Goal: Submit feedback/report problem: Provide input to the site owners about the experience or issues

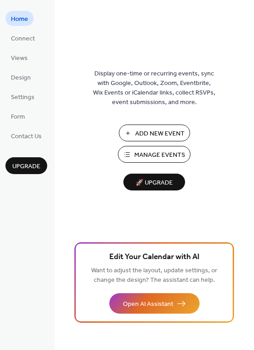
click at [160, 156] on span "Manage Events" at bounding box center [159, 155] width 51 height 10
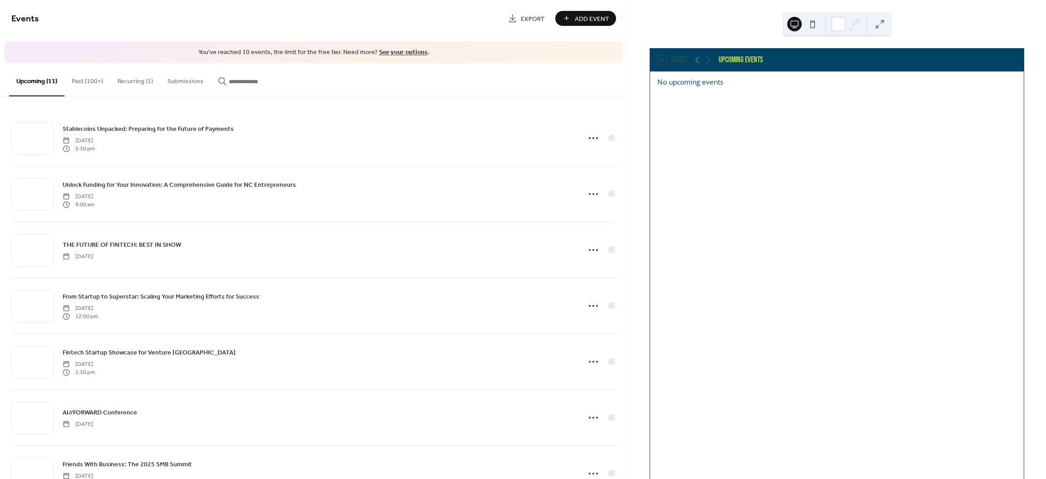
click at [386, 51] on link "See your options" at bounding box center [403, 52] width 49 height 12
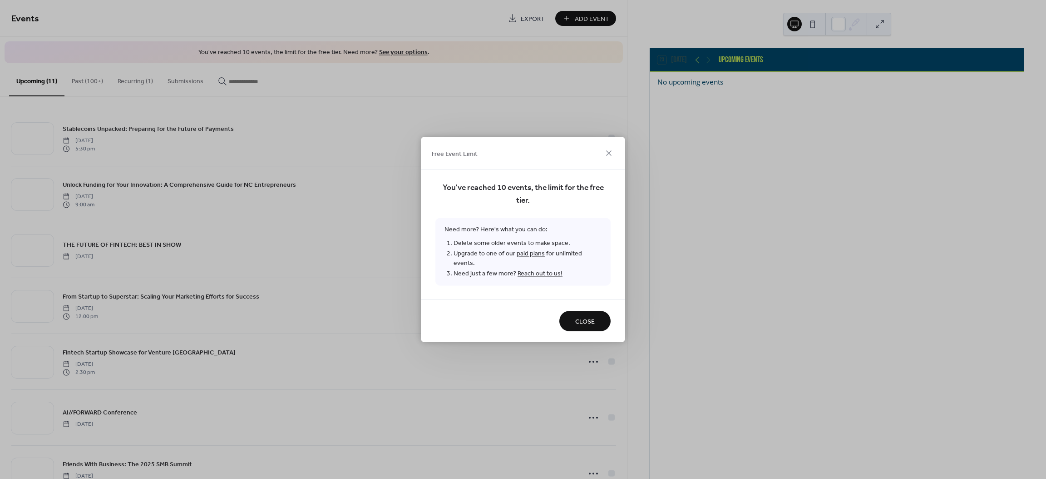
click at [539, 257] on link "paid plans" at bounding box center [531, 254] width 28 height 12
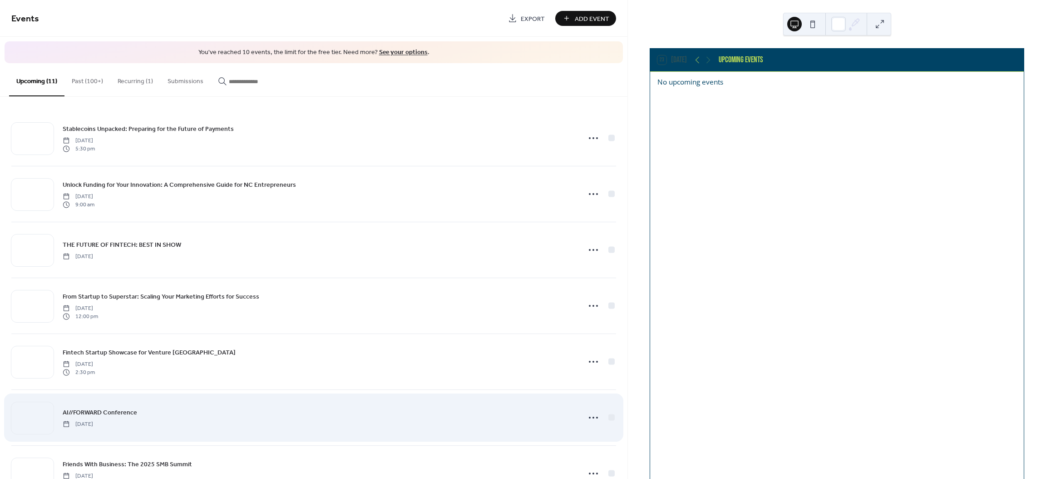
click at [309, 397] on div "AI//FORWARD Conference [DATE]" at bounding box center [313, 417] width 605 height 55
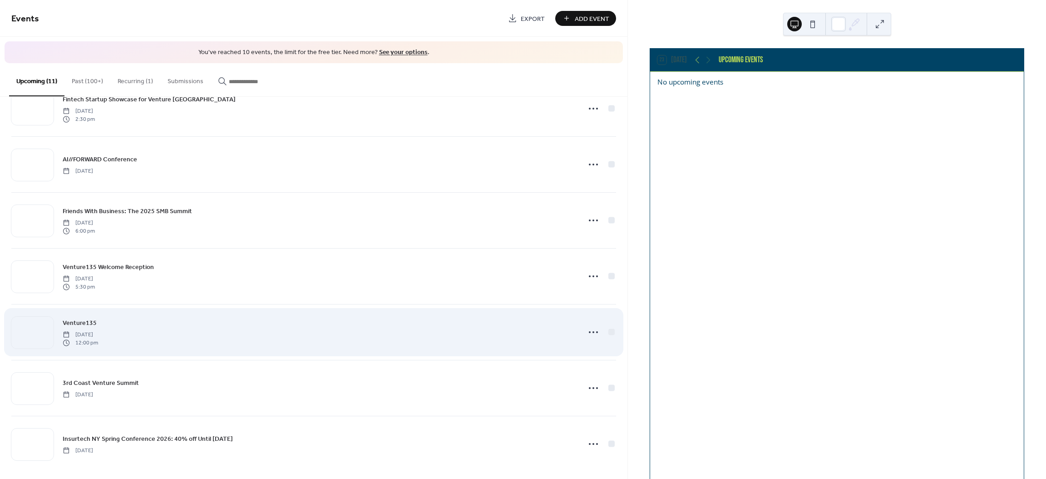
scroll to position [253, 0]
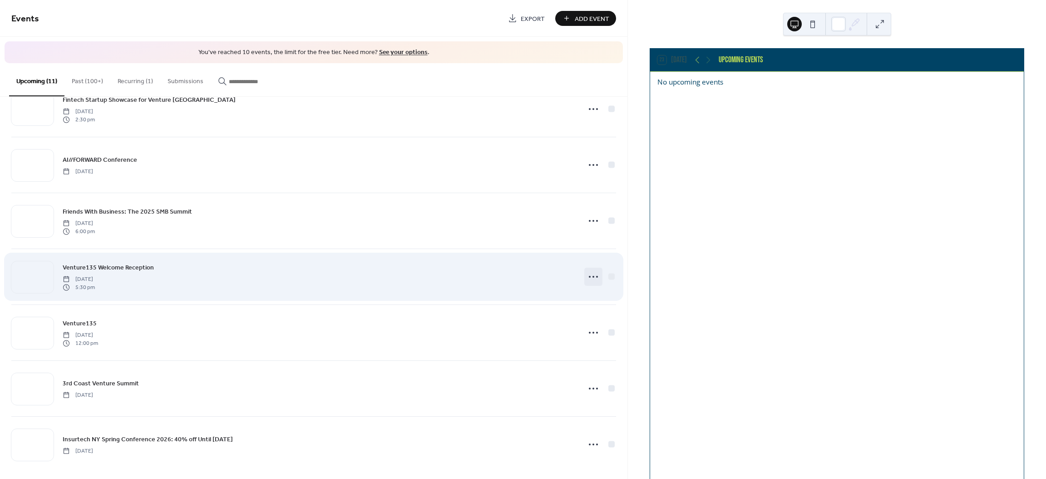
click at [591, 283] on icon at bounding box center [593, 276] width 15 height 15
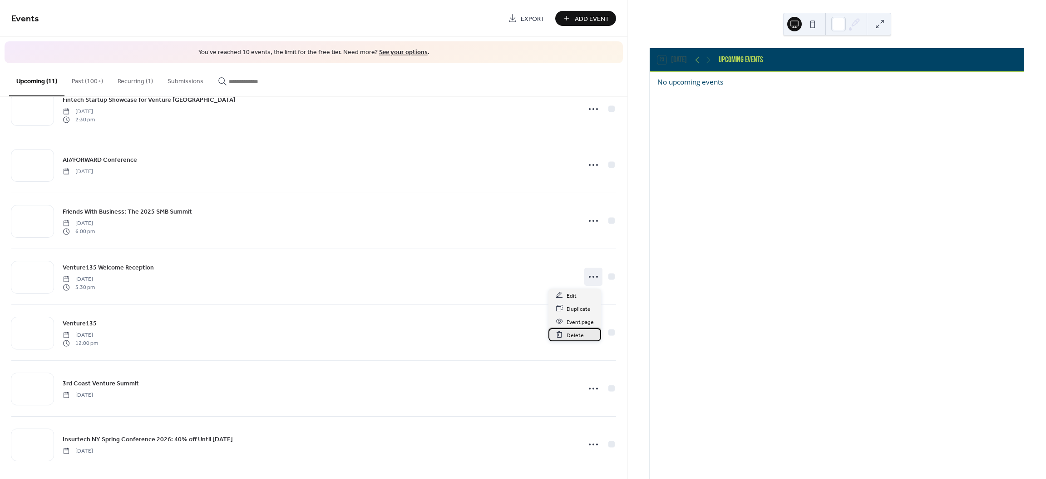
click at [573, 335] on span "Delete" at bounding box center [575, 335] width 17 height 10
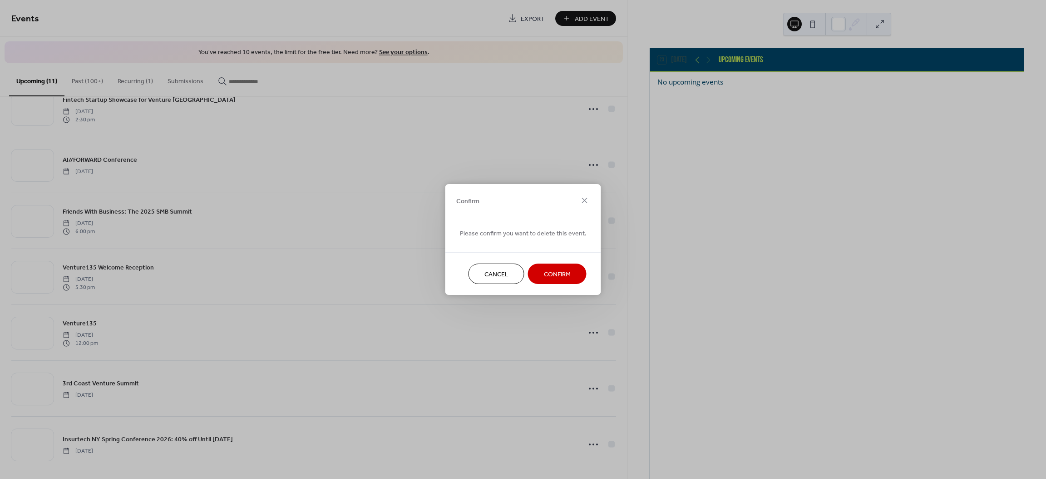
click at [549, 271] on span "Confirm" at bounding box center [557, 275] width 27 height 10
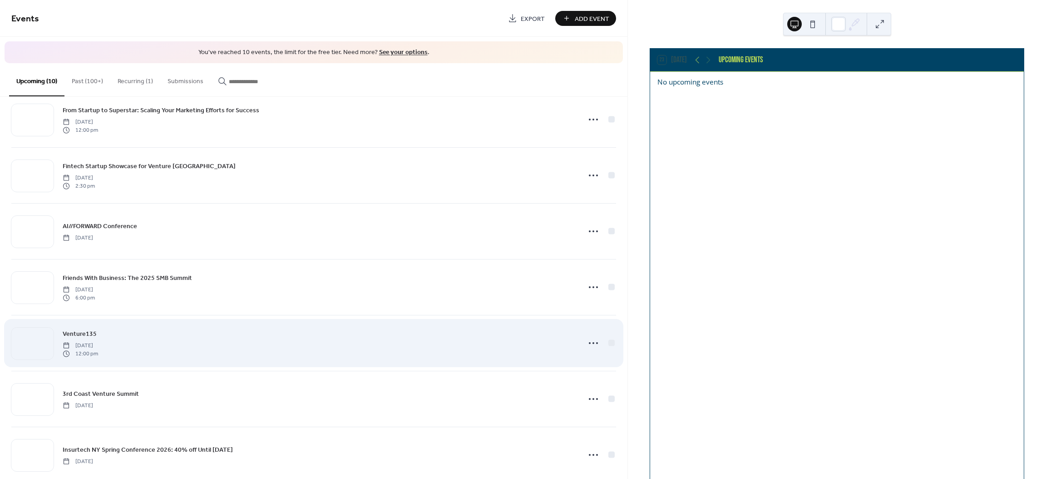
scroll to position [204, 0]
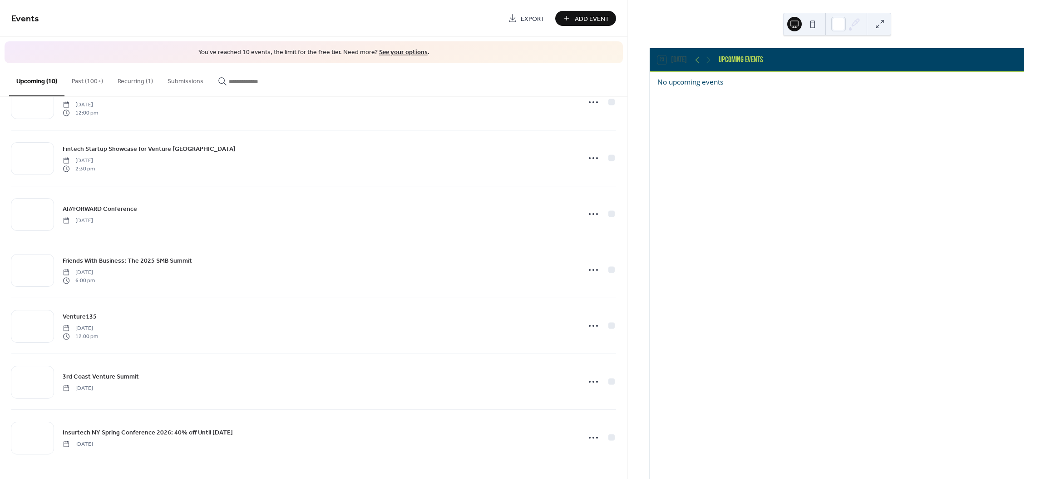
click at [140, 85] on button "Recurring (1)" at bounding box center [135, 79] width 50 height 32
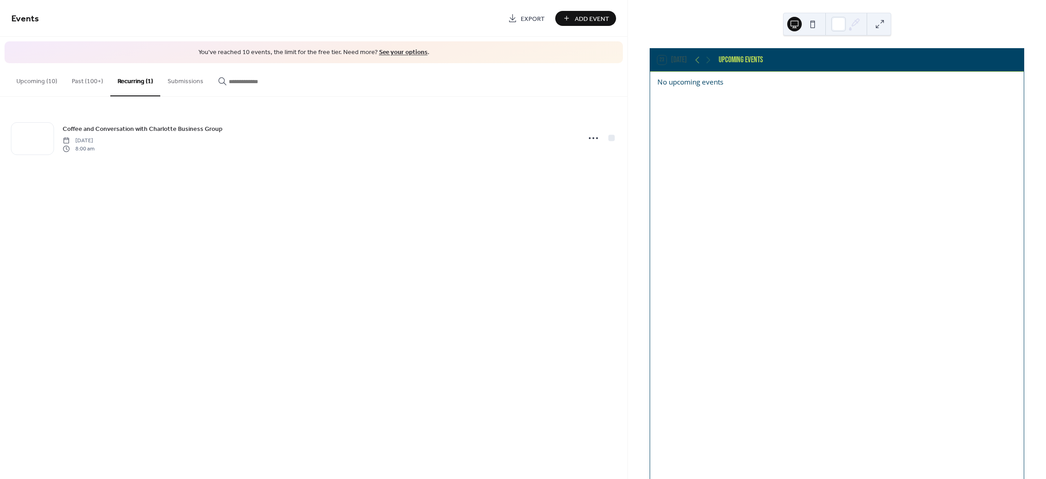
click at [49, 79] on button "Upcoming (10)" at bounding box center [36, 79] width 55 height 32
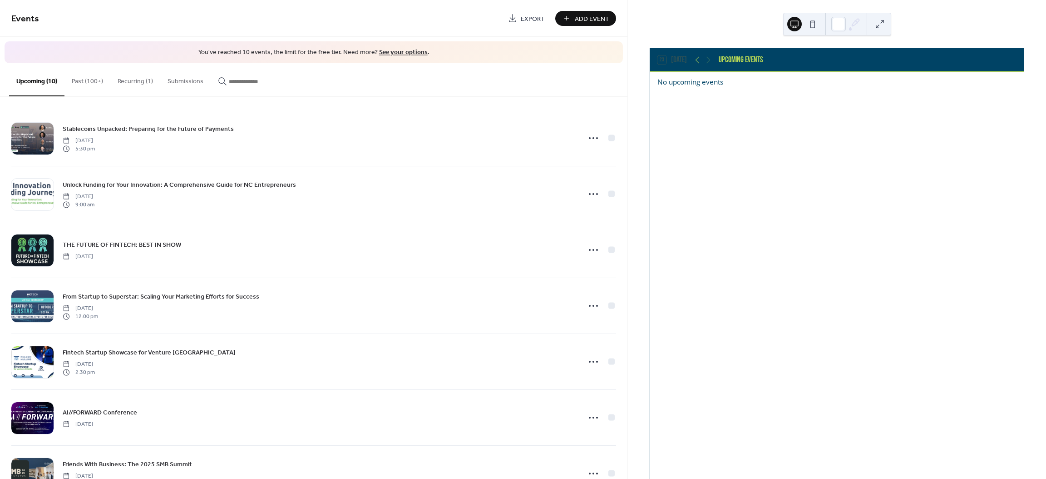
click at [154, 81] on button "Recurring (1)" at bounding box center [135, 79] width 50 height 32
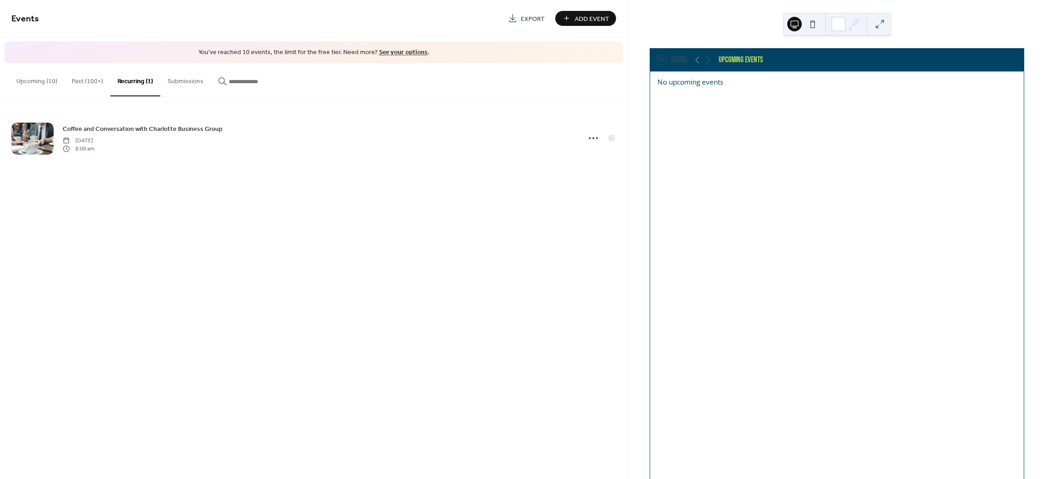
click at [94, 76] on button "Past (100+)" at bounding box center [87, 79] width 46 height 32
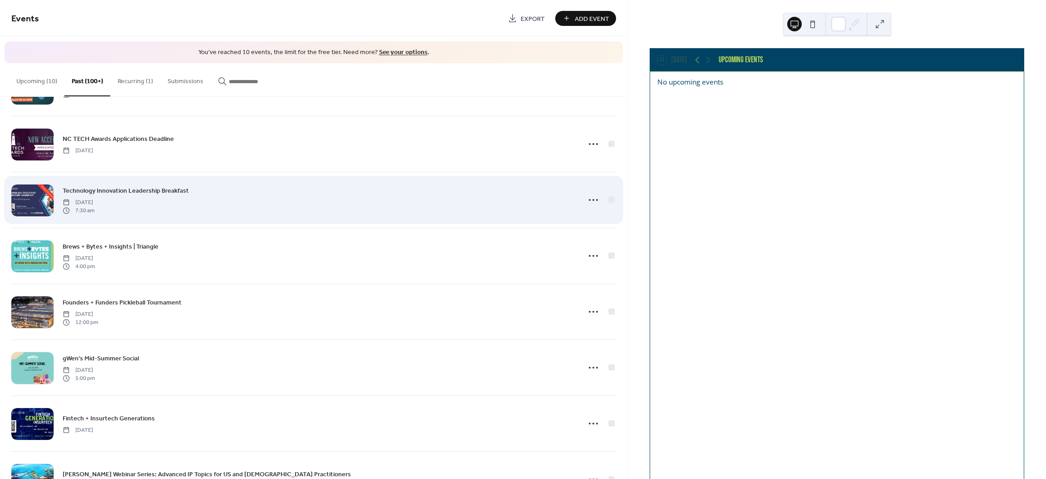
scroll to position [1884, 0]
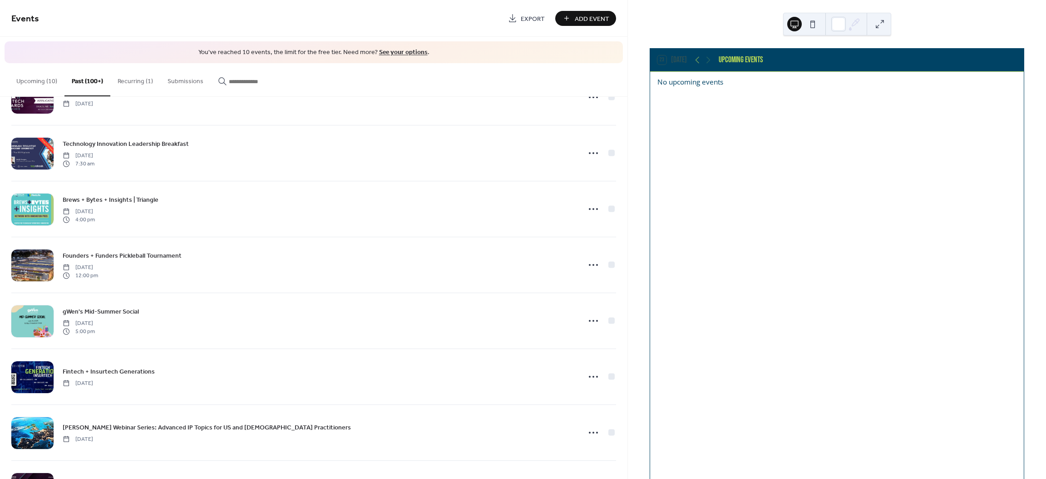
click at [20, 71] on button "Upcoming (10)" at bounding box center [36, 79] width 55 height 32
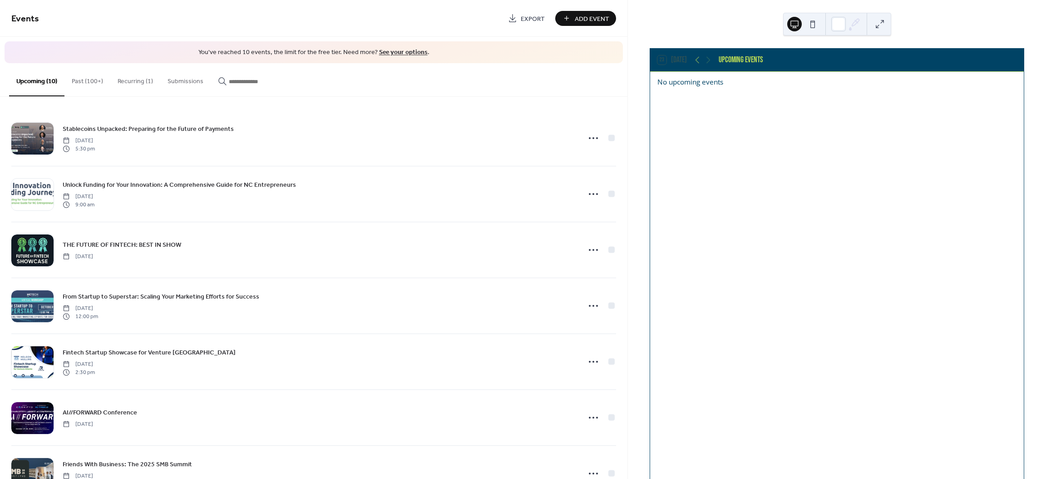
click at [243, 55] on span "You've reached 10 events, the limit for the free tier. Need more? See your opti…" at bounding box center [314, 52] width 600 height 9
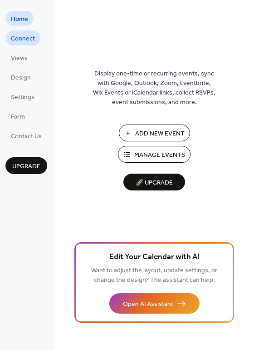
click at [16, 39] on span "Connect" at bounding box center [23, 39] width 24 height 10
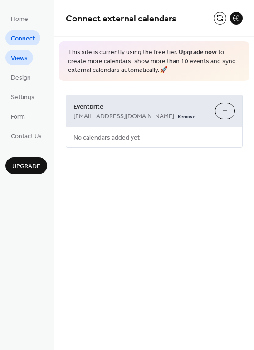
click at [21, 54] on span "Views" at bounding box center [19, 59] width 17 height 10
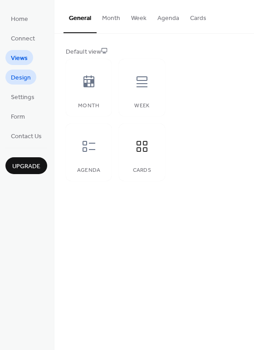
click at [23, 75] on span "Design" at bounding box center [21, 78] width 20 height 10
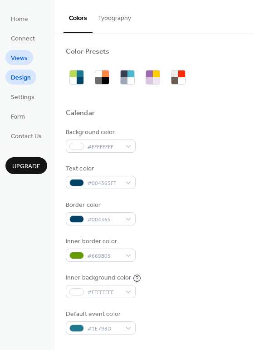
click at [16, 60] on span "Views" at bounding box center [19, 59] width 17 height 10
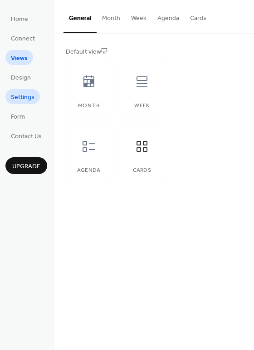
click at [21, 98] on span "Settings" at bounding box center [23, 98] width 24 height 10
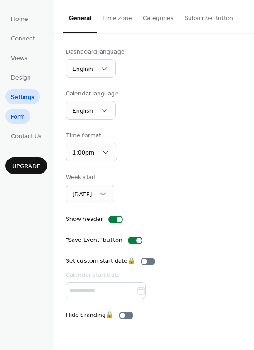
click at [21, 115] on span "Form" at bounding box center [18, 117] width 14 height 10
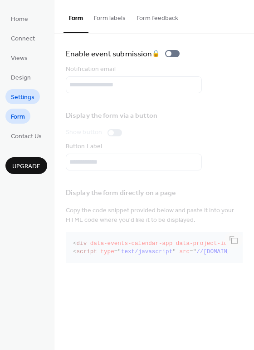
click at [21, 98] on span "Settings" at bounding box center [23, 98] width 24 height 10
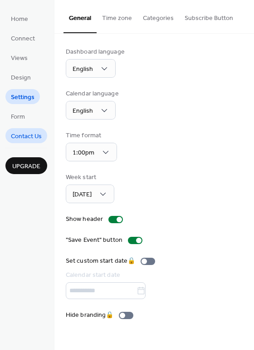
click at [23, 137] on span "Contact Us" at bounding box center [26, 137] width 31 height 10
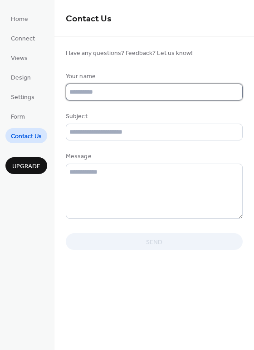
click at [94, 89] on input "text" at bounding box center [154, 92] width 177 height 17
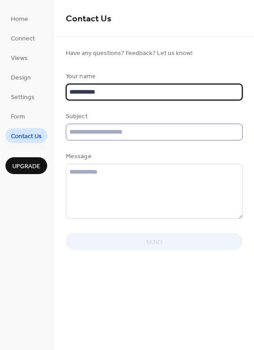
type input "**********"
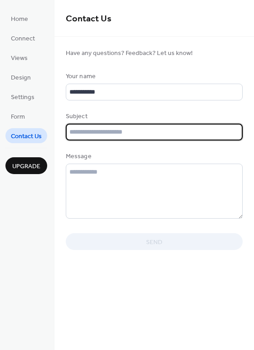
click at [100, 132] on input "text" at bounding box center [154, 132] width 177 height 17
type input "**********"
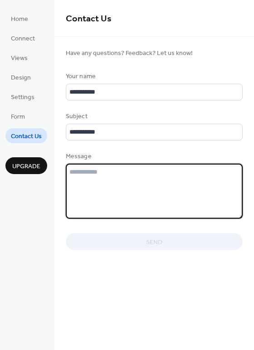
click at [104, 180] on textarea at bounding box center [154, 191] width 177 height 55
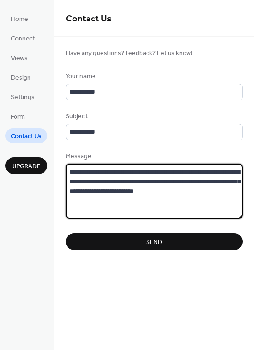
click at [213, 193] on textarea "**********" at bounding box center [154, 191] width 177 height 55
click at [76, 201] on textarea "**********" at bounding box center [154, 191] width 177 height 55
click at [193, 208] on textarea "**********" at bounding box center [154, 191] width 177 height 55
type textarea "**********"
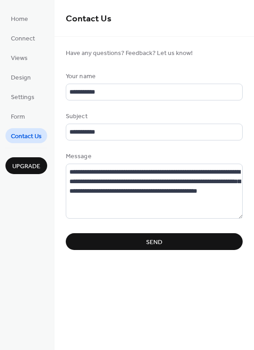
click at [166, 243] on button "Send" at bounding box center [154, 241] width 177 height 17
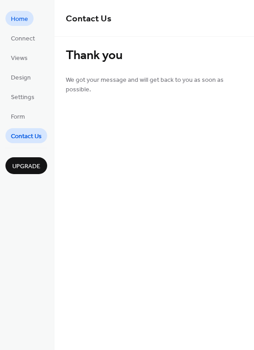
click at [26, 20] on span "Home" at bounding box center [19, 20] width 17 height 10
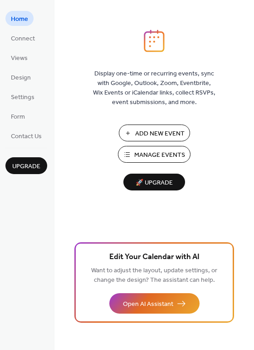
click at [160, 159] on span "Manage Events" at bounding box center [159, 155] width 51 height 10
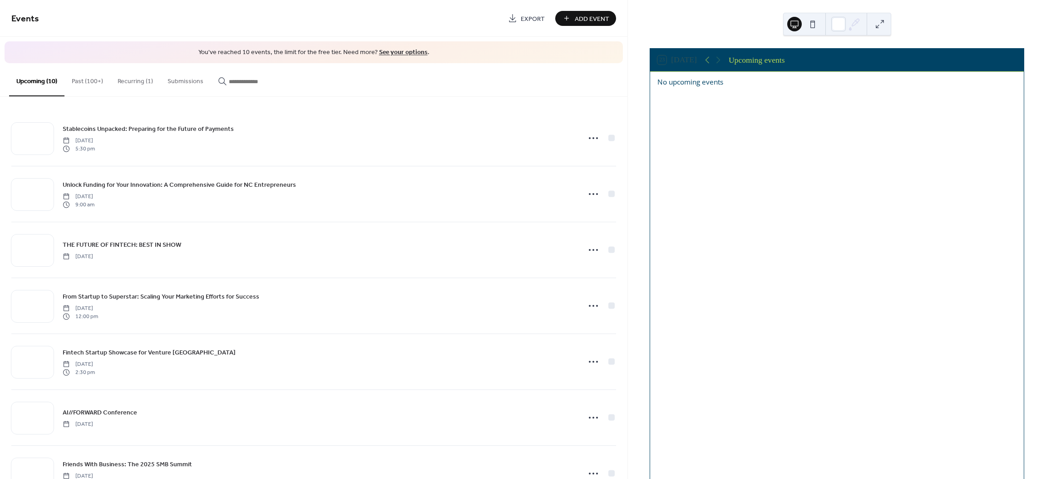
click at [127, 79] on button "Recurring (1)" at bounding box center [135, 79] width 50 height 32
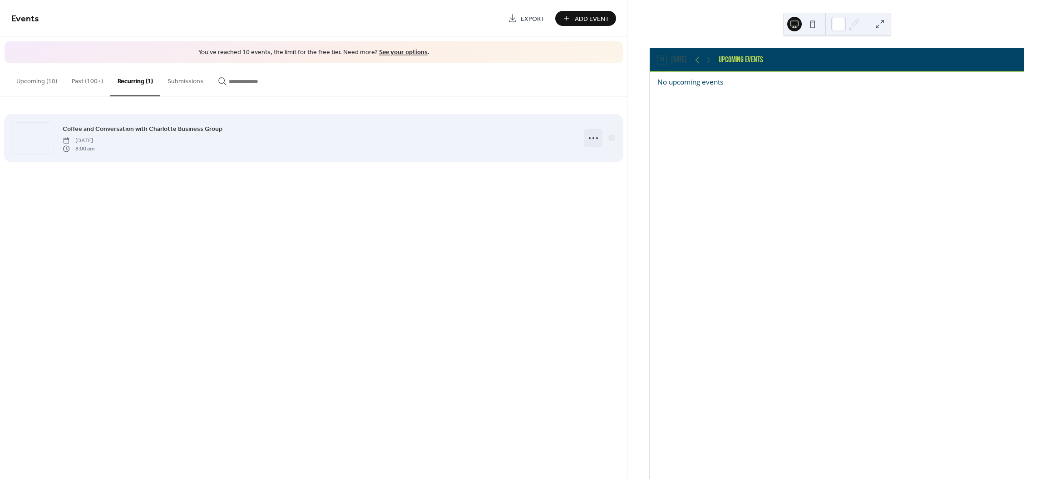
click at [591, 143] on icon at bounding box center [593, 138] width 15 height 15
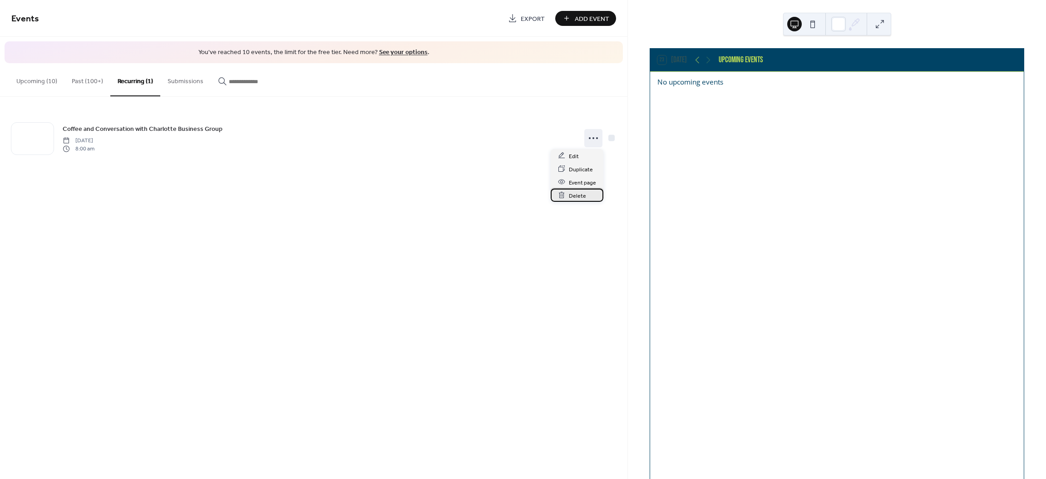
click at [584, 194] on span "Delete" at bounding box center [577, 196] width 17 height 10
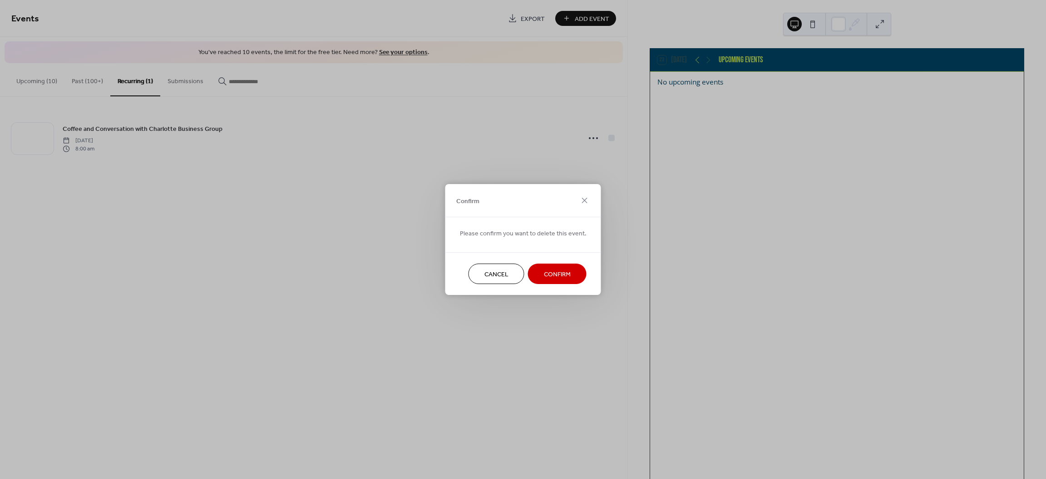
click at [563, 278] on span "Confirm" at bounding box center [557, 275] width 27 height 10
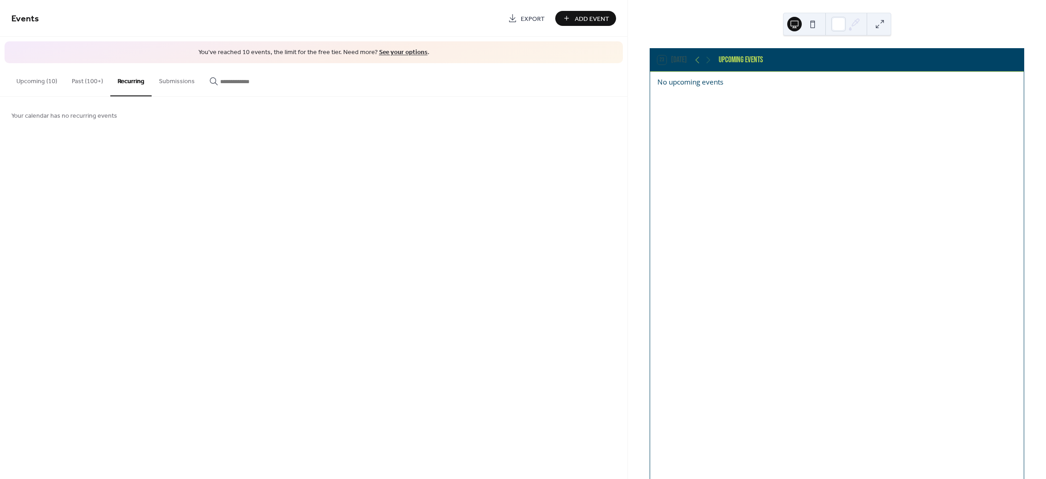
click at [81, 81] on button "Past (100+)" at bounding box center [87, 79] width 46 height 32
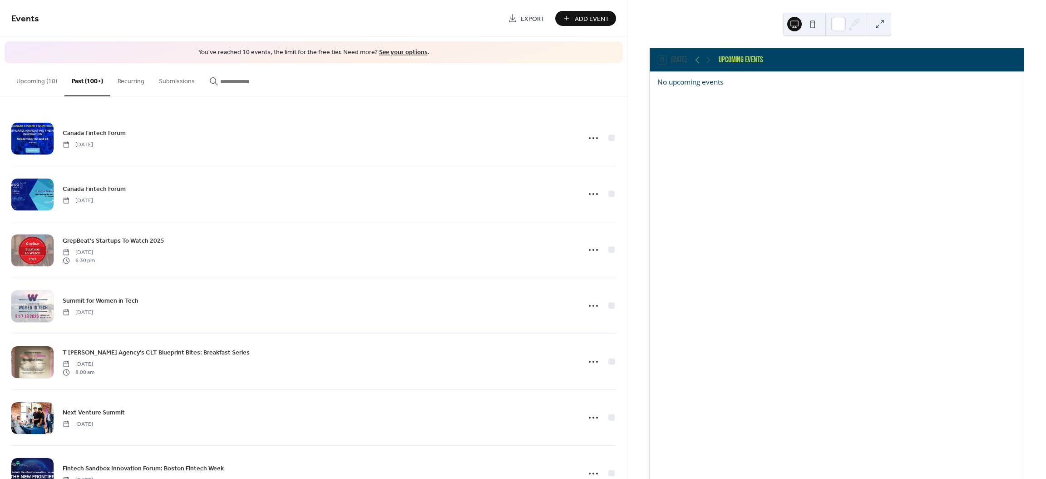
click at [44, 79] on button "Upcoming (10)" at bounding box center [36, 79] width 55 height 32
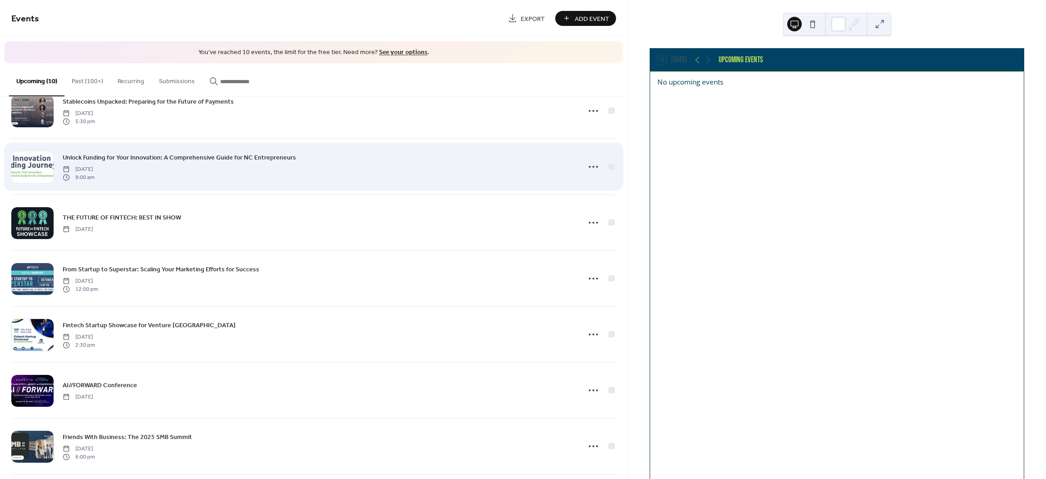
scroll to position [28, 0]
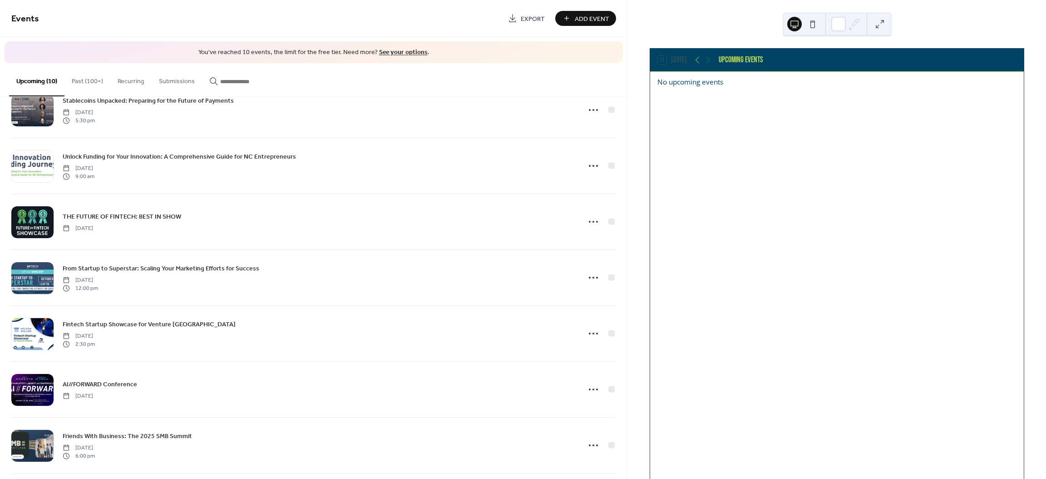
click at [809, 34] on div at bounding box center [804, 24] width 33 height 22
click at [815, 20] on button at bounding box center [813, 24] width 15 height 15
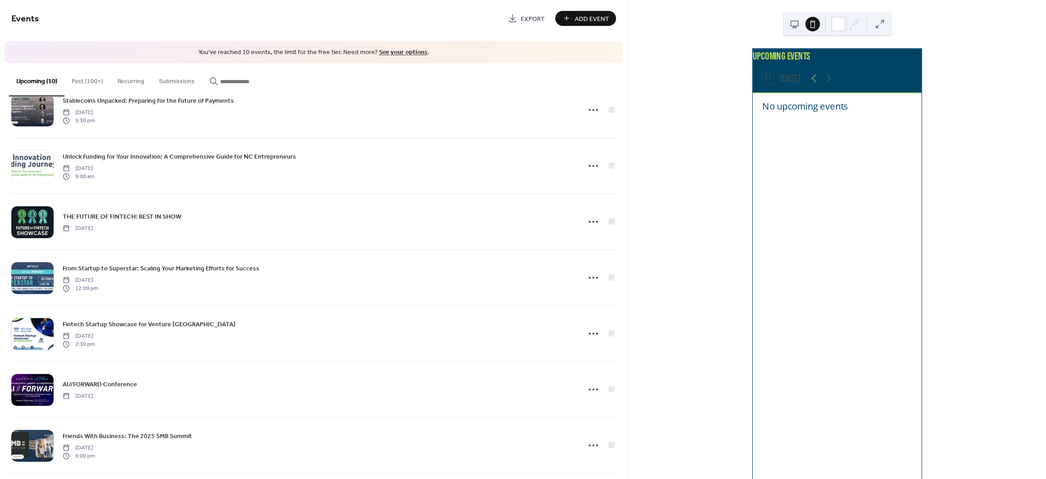
click at [847, 24] on div at bounding box center [847, 24] width 30 height 22
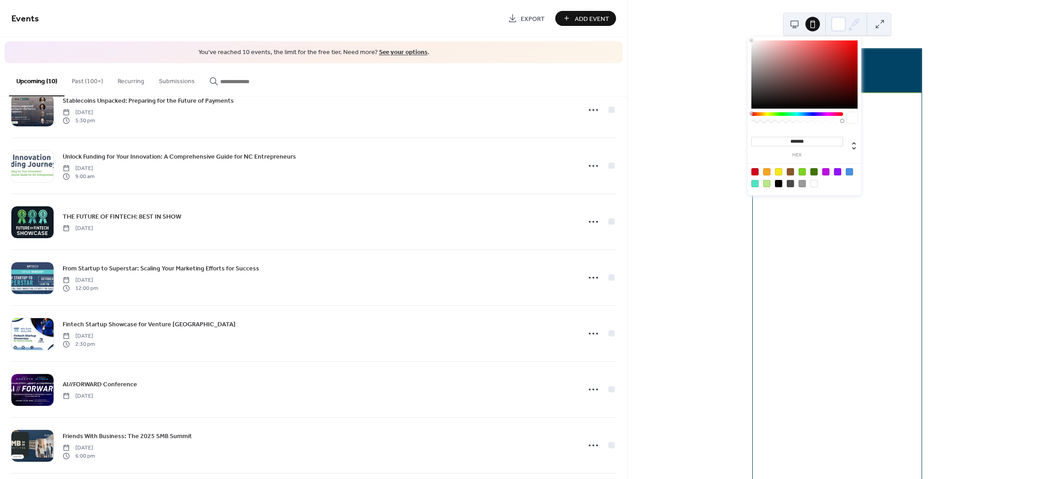
click at [852, 24] on icon at bounding box center [855, 24] width 14 height 14
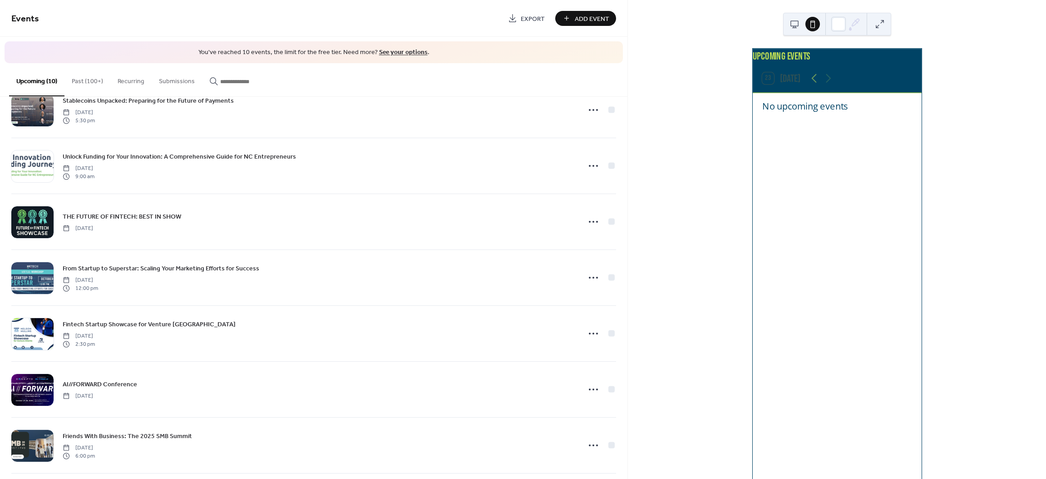
click at [858, 24] on icon at bounding box center [855, 24] width 14 height 14
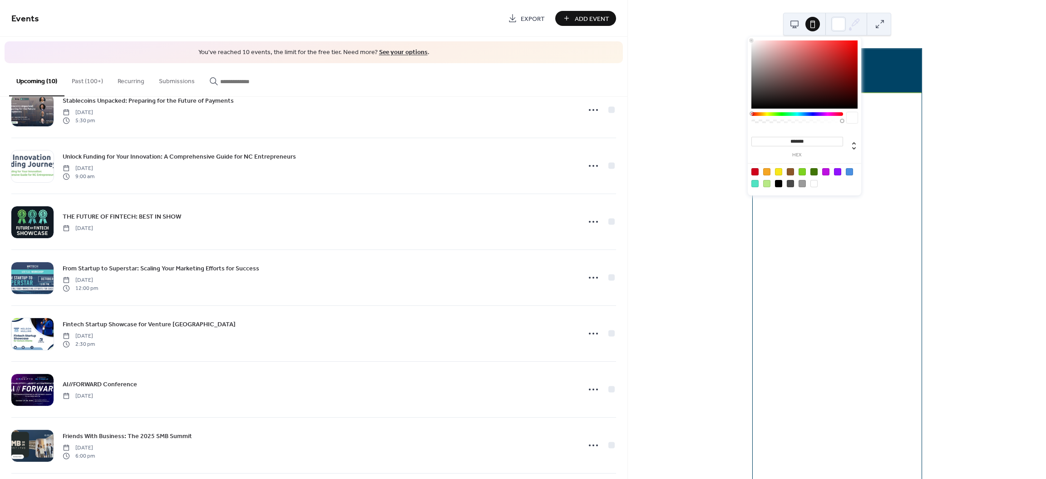
click at [881, 249] on div "No upcoming events" at bounding box center [837, 368] width 169 height 550
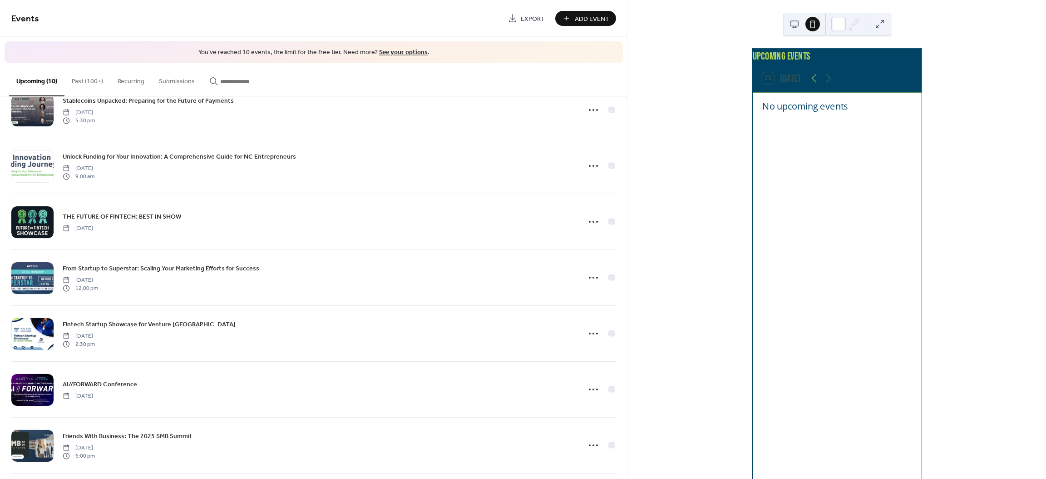
scroll to position [192, 0]
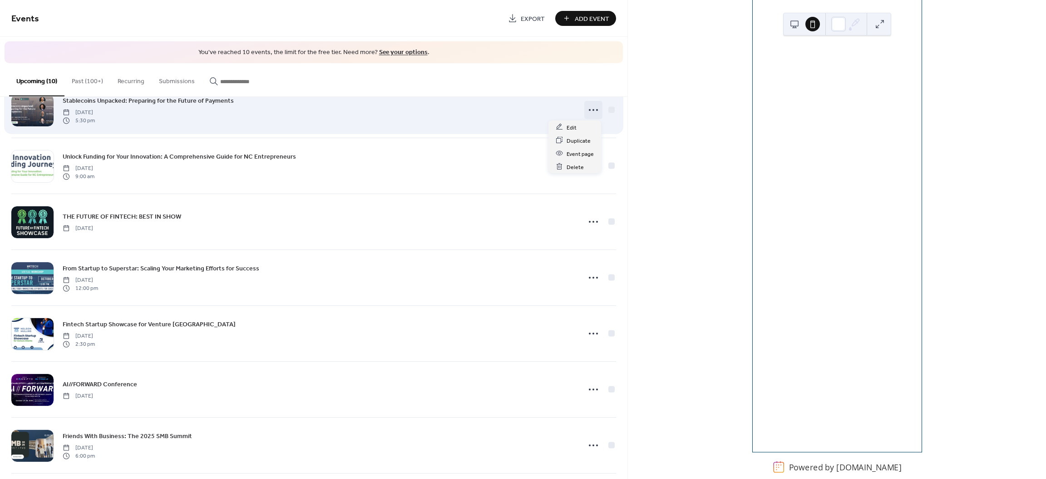
click at [589, 111] on icon at bounding box center [593, 110] width 15 height 15
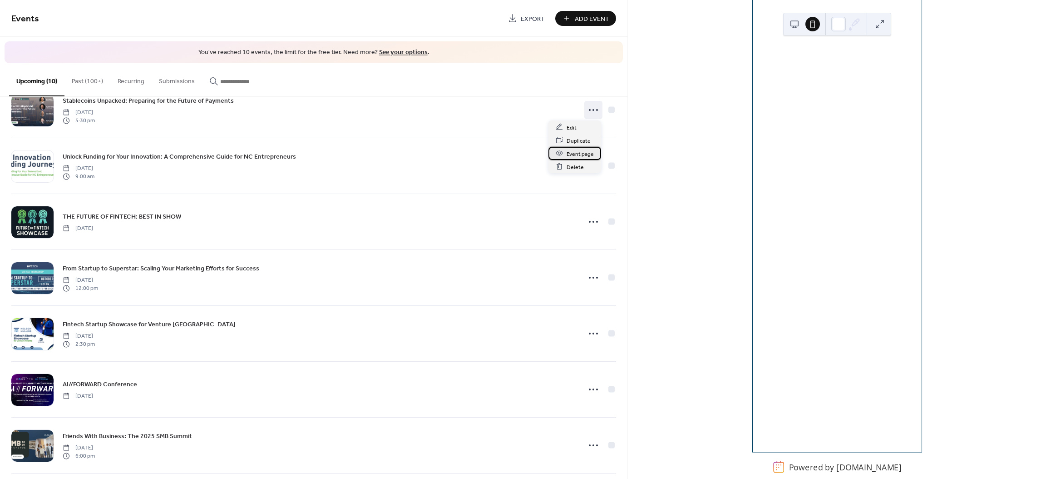
click at [588, 154] on span "Event page" at bounding box center [580, 154] width 27 height 10
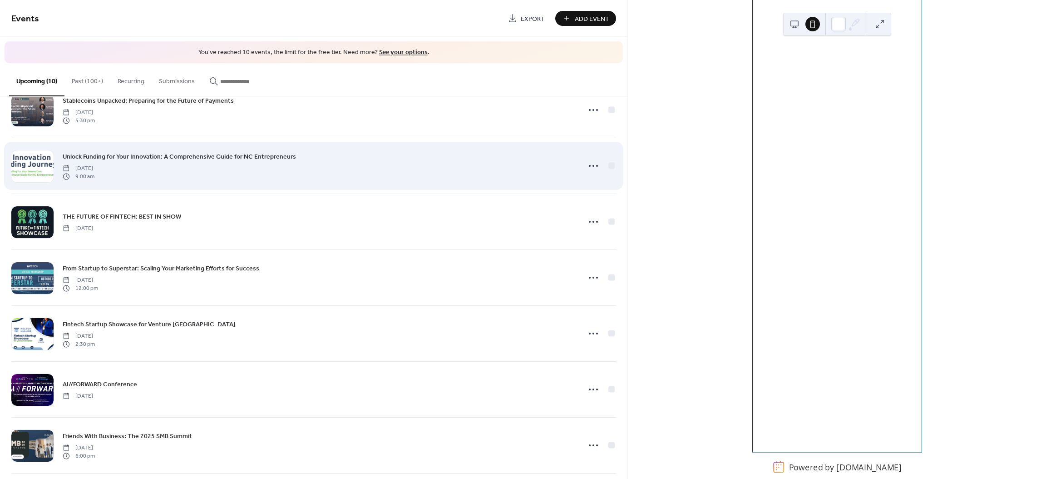
scroll to position [0, 0]
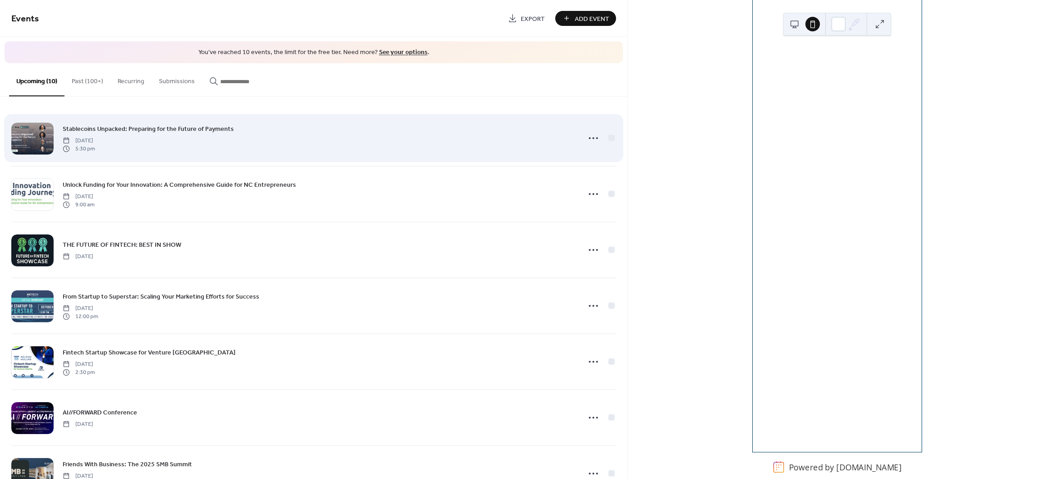
click at [235, 133] on div "Stablecoins Unpacked: Preparing for the Future of Payments Thursday, September …" at bounding box center [319, 138] width 513 height 29
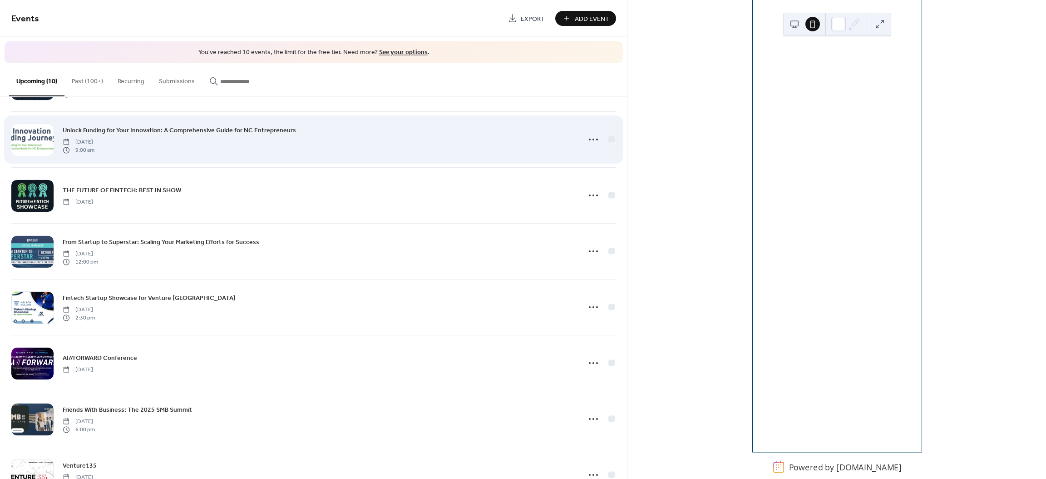
scroll to position [56, 0]
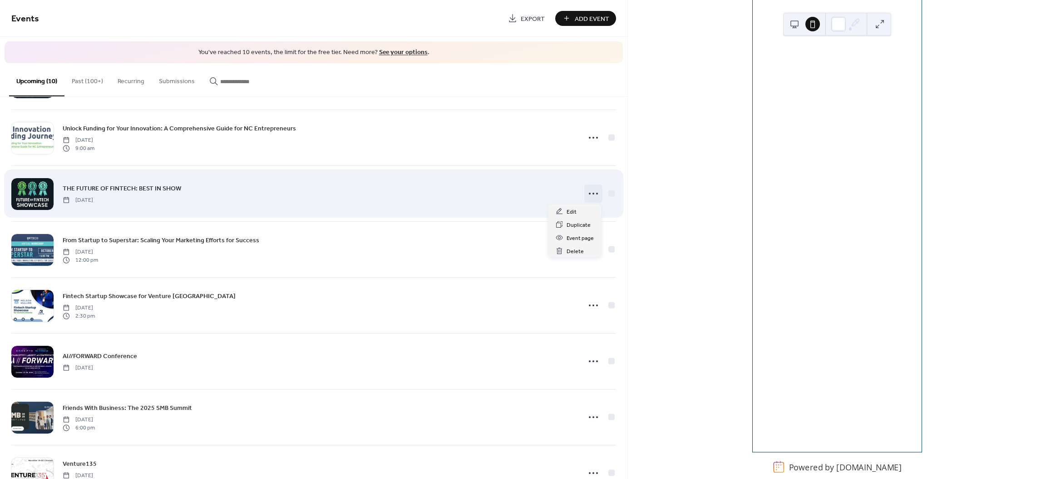
click at [587, 194] on icon at bounding box center [593, 193] width 15 height 15
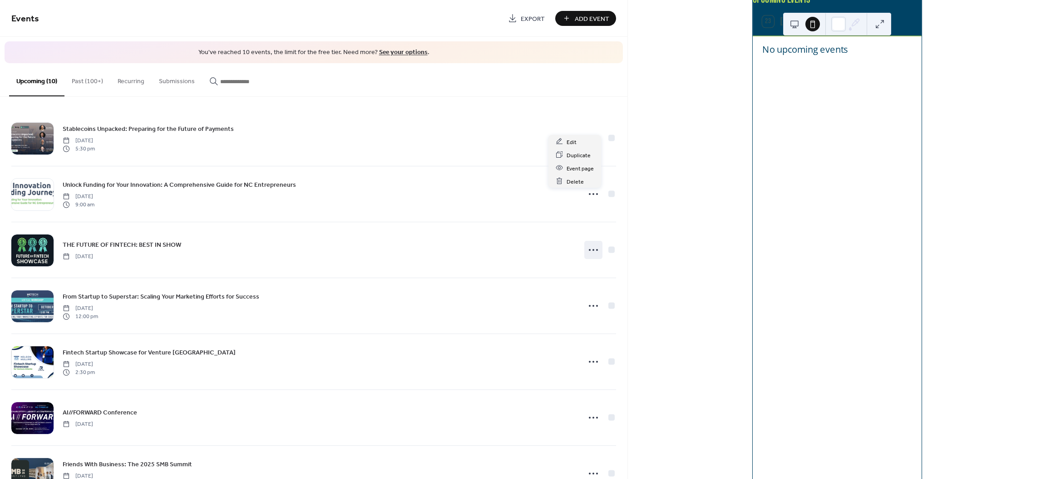
scroll to position [55, 0]
